Goal: Task Accomplishment & Management: Manage account settings

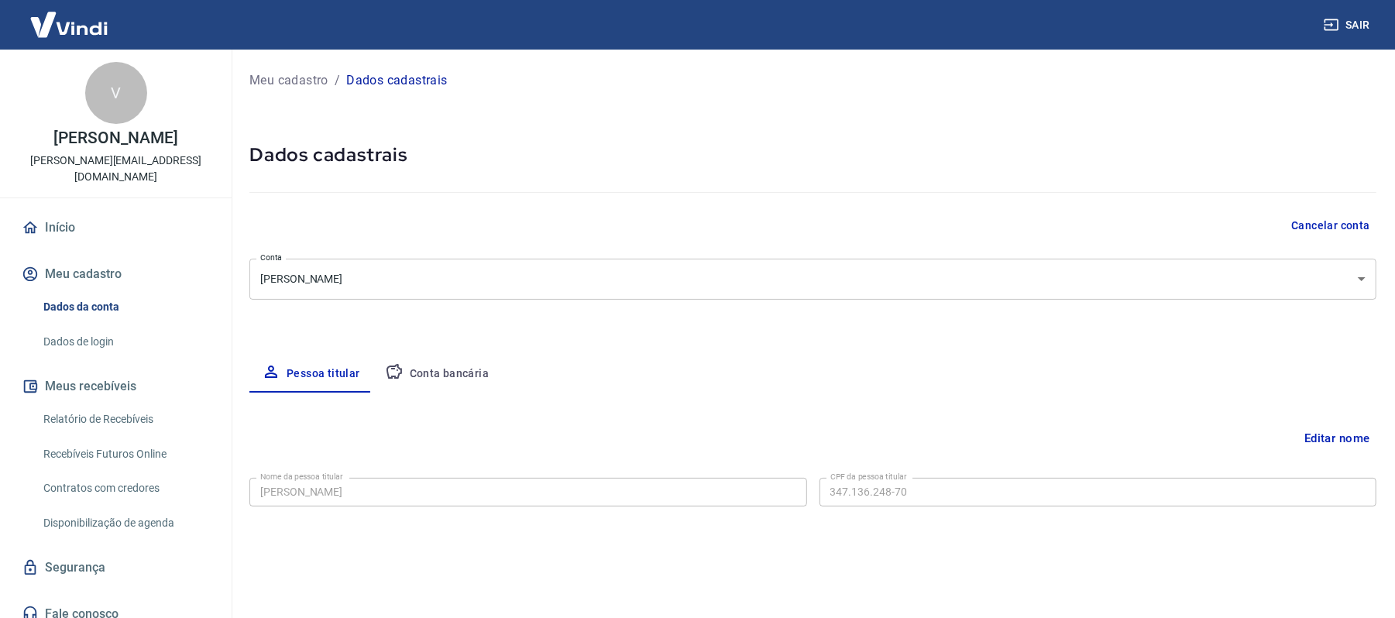
select select "SP"
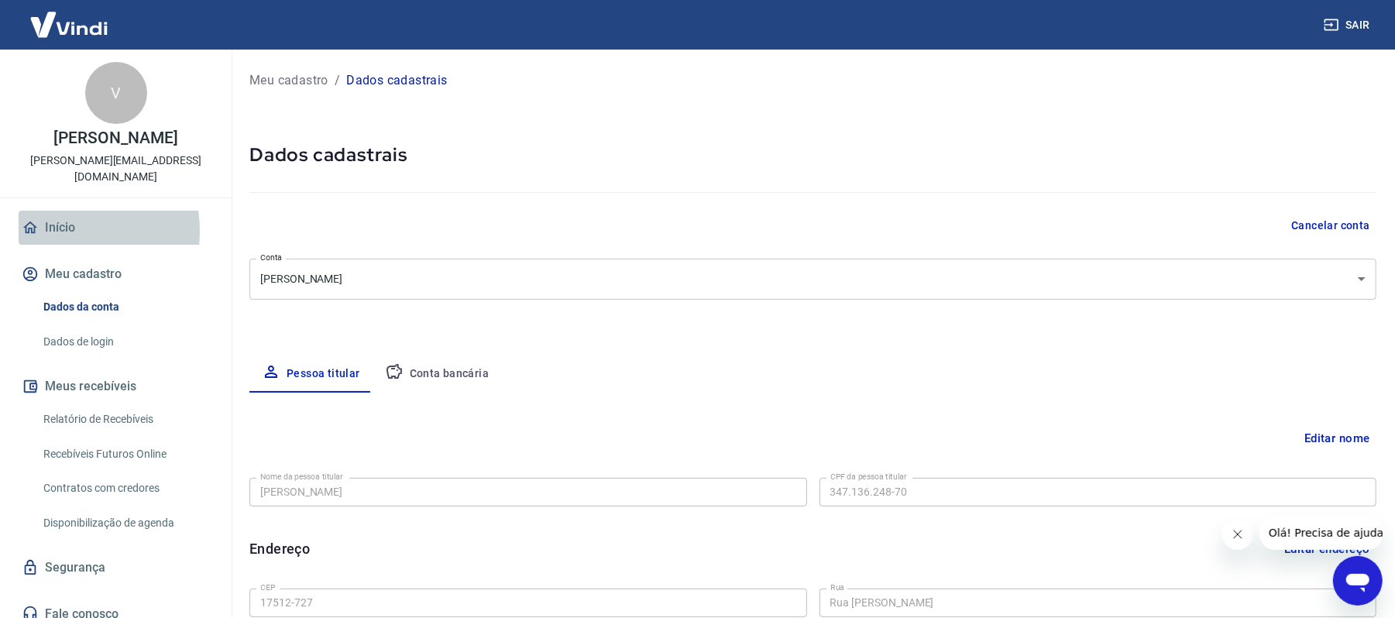
click at [51, 215] on link "Início" at bounding box center [116, 228] width 194 height 34
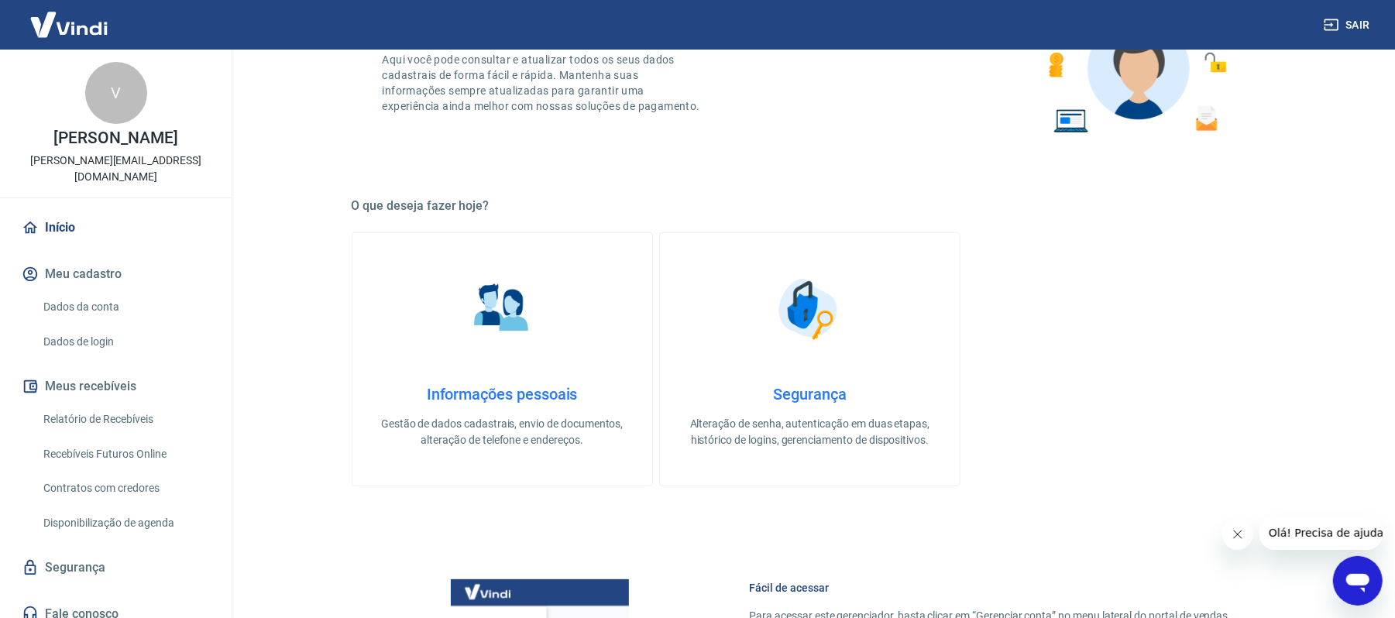
scroll to position [310, 0]
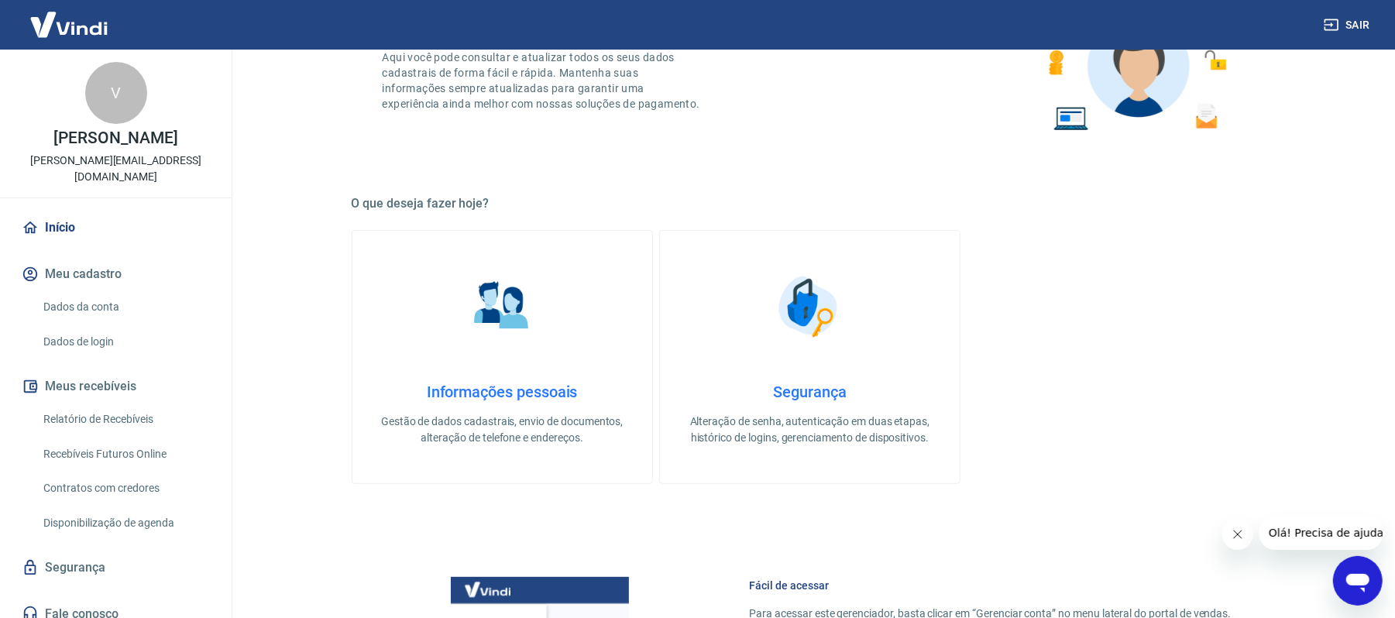
click at [496, 397] on h4 "Informações pessoais" at bounding box center [502, 392] width 250 height 19
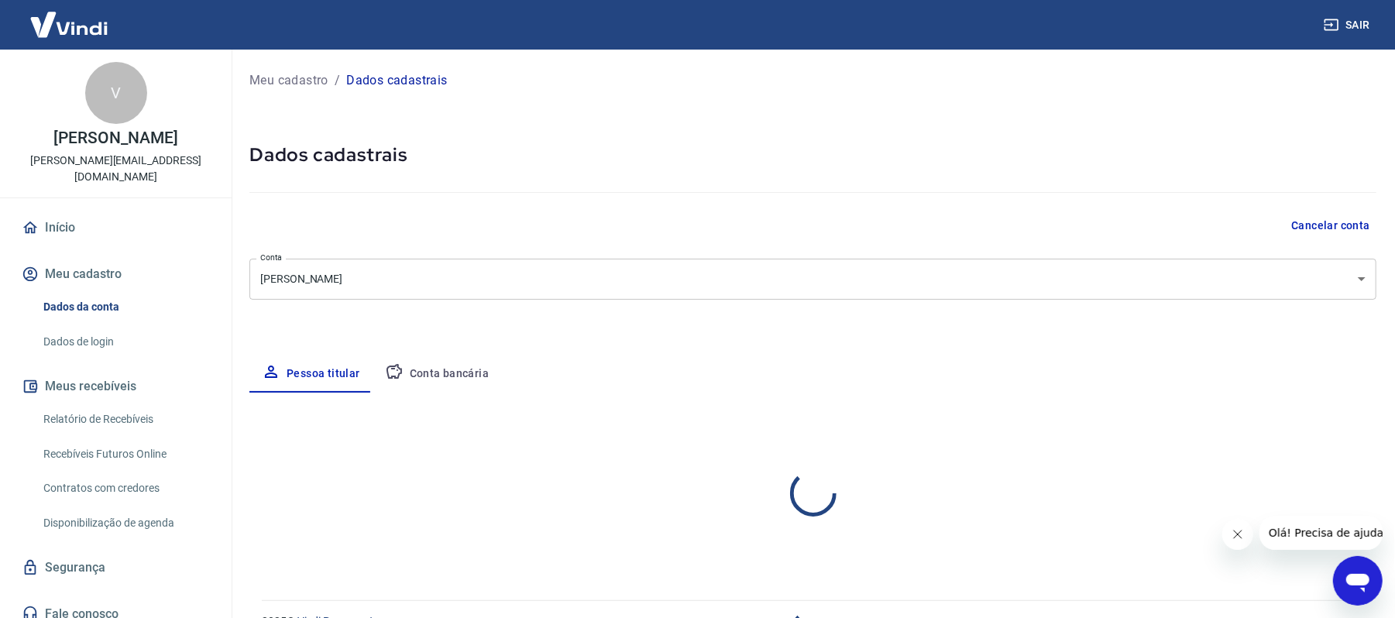
select select "SP"
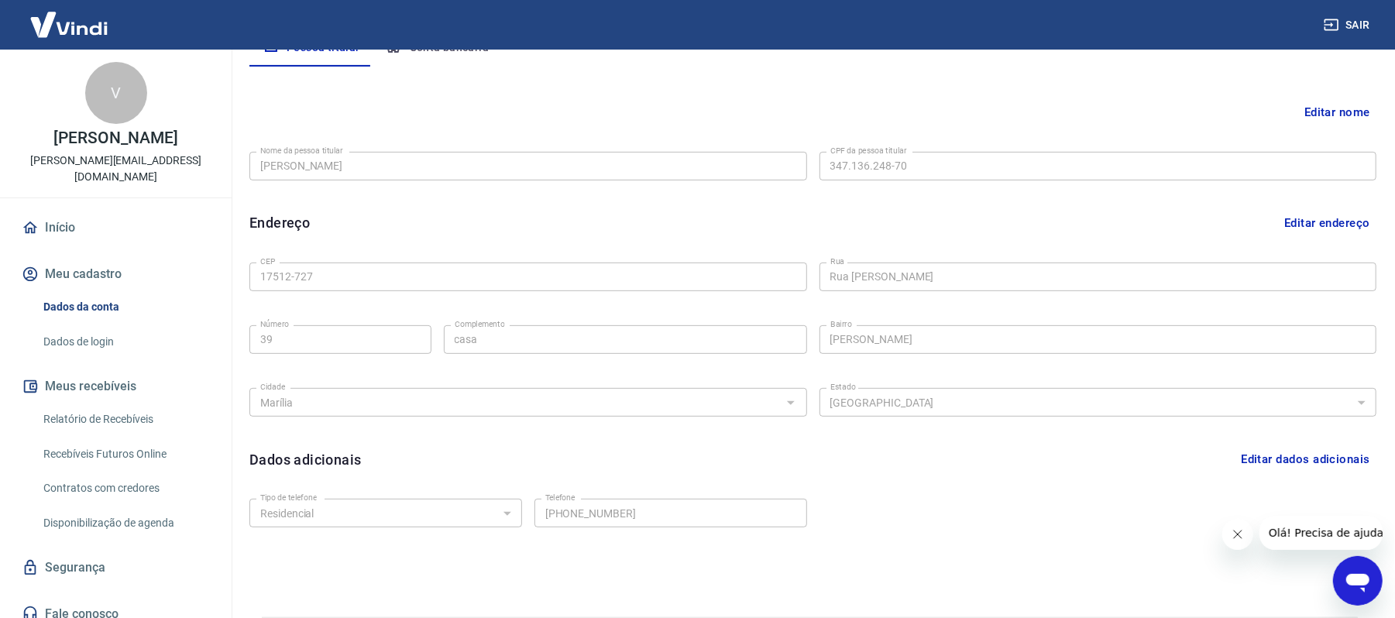
scroll to position [373, 0]
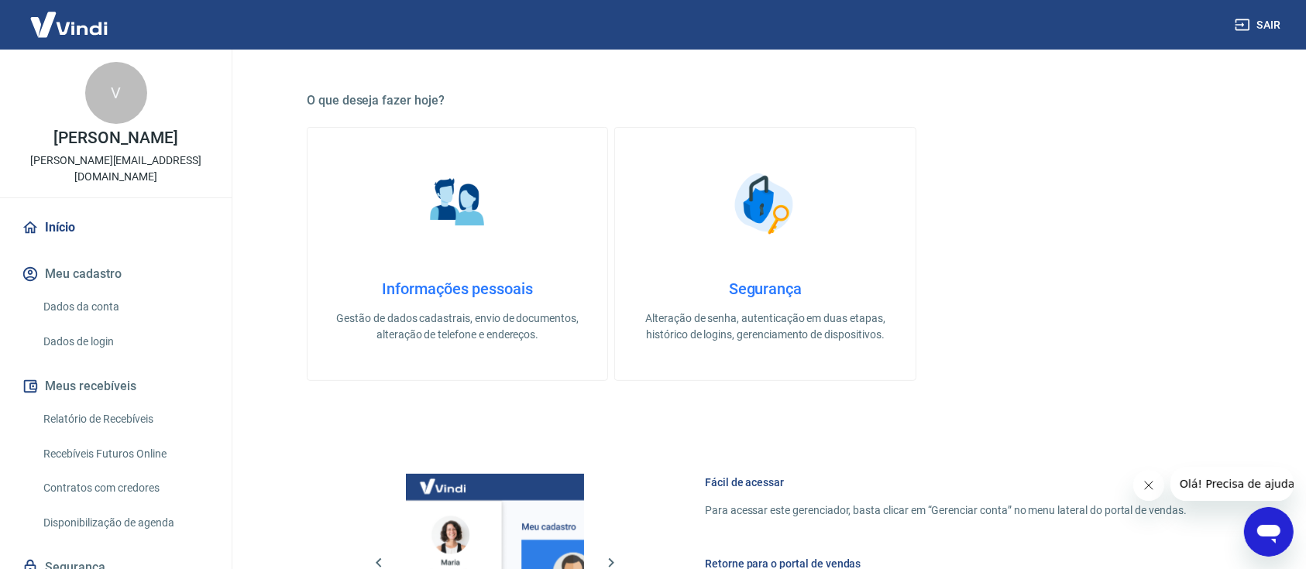
scroll to position [620, 0]
